Goal: Information Seeking & Learning: Learn about a topic

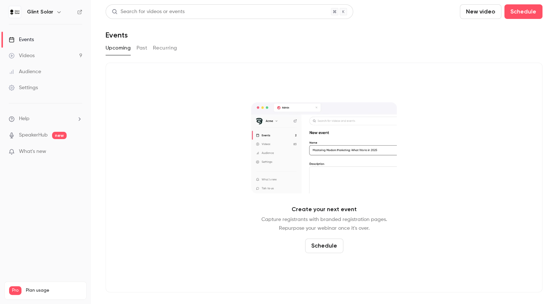
click at [142, 48] on button "Past" at bounding box center [141, 48] width 11 height 12
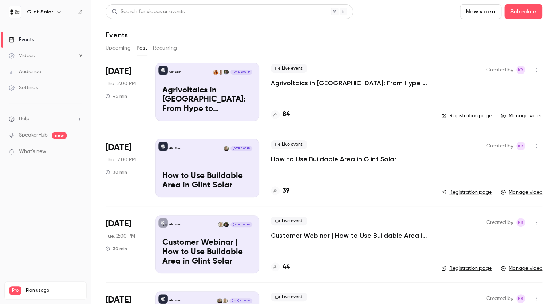
click at [534, 70] on icon "button" at bounding box center [537, 69] width 6 height 5
click at [349, 82] on div at bounding box center [278, 152] width 557 height 304
click at [348, 82] on p "Agrivoltaics in [GEOGRAPHIC_DATA]: From Hype to Implementation" at bounding box center [350, 83] width 159 height 9
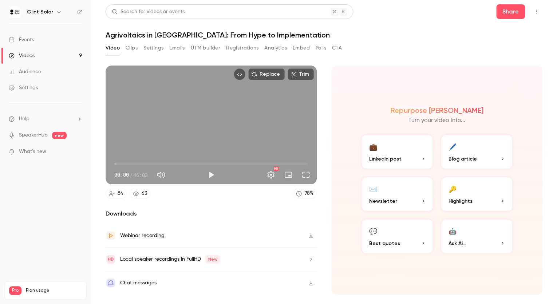
click at [311, 234] on icon "button" at bounding box center [311, 235] width 6 height 5
